Goal: Navigation & Orientation: Understand site structure

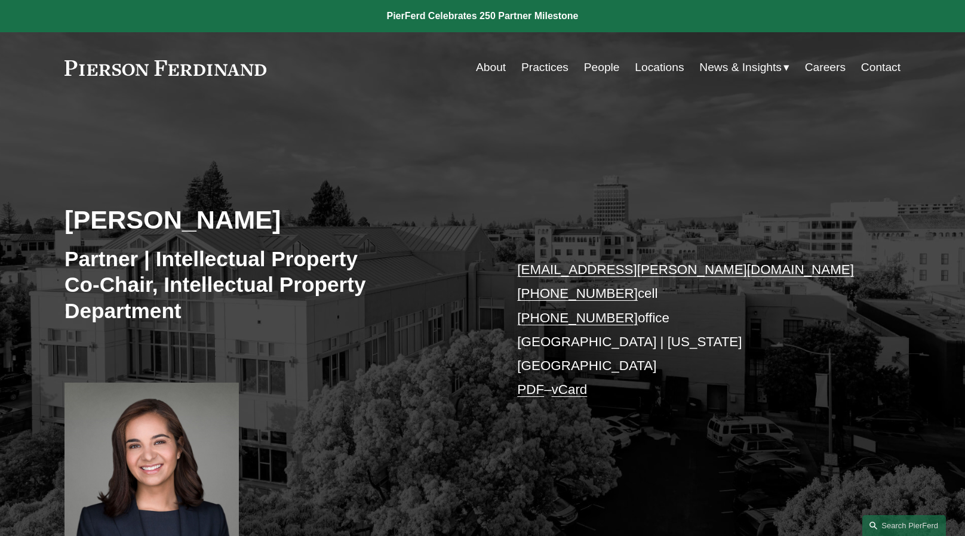
click at [585, 65] on link "People" at bounding box center [602, 67] width 36 height 23
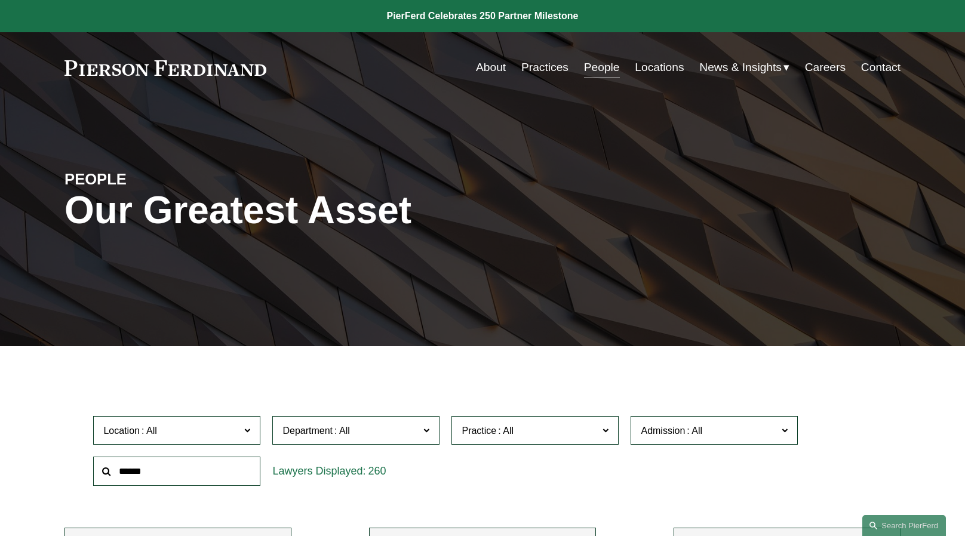
click at [488, 70] on link "About" at bounding box center [491, 67] width 30 height 23
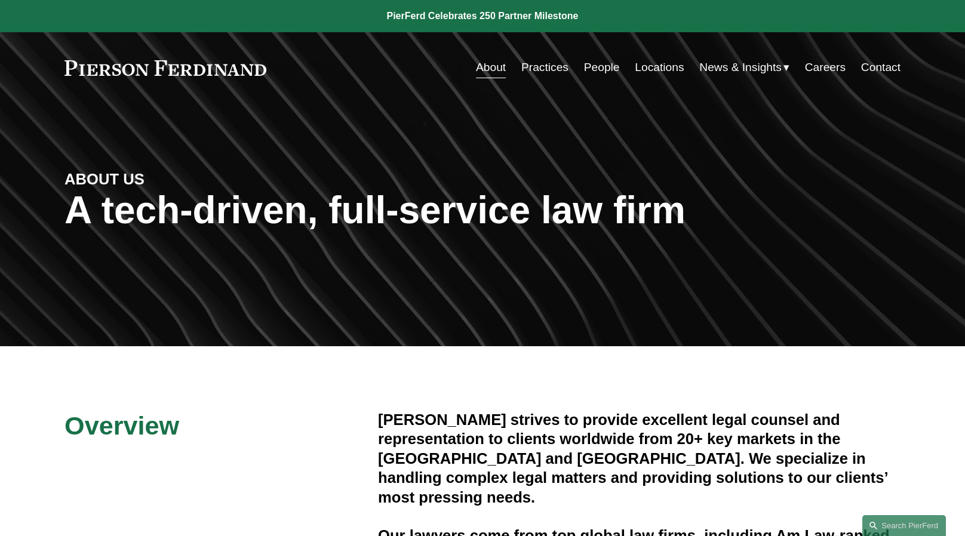
click at [487, 75] on link "About" at bounding box center [491, 67] width 30 height 23
click at [170, 72] on link at bounding box center [166, 68] width 202 height 16
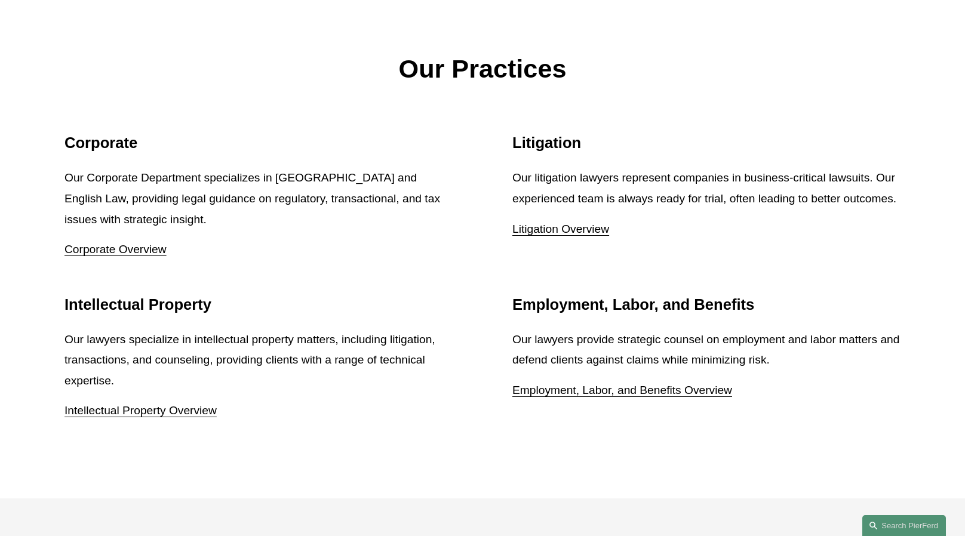
scroll to position [1457, 0]
